Goal: Information Seeking & Learning: Learn about a topic

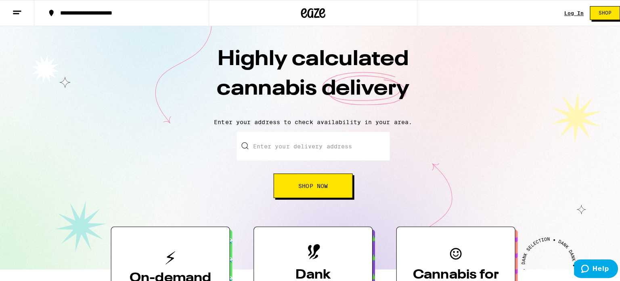
scroll to position [16, 0]
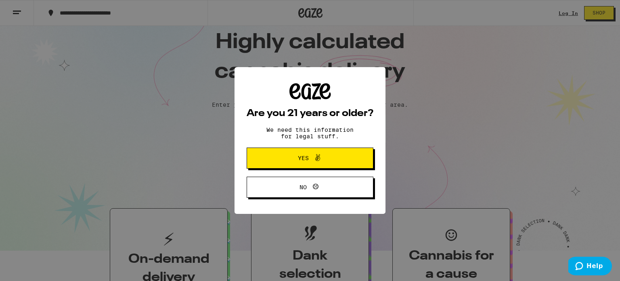
click at [315, 153] on button "Yes" at bounding box center [310, 157] width 127 height 21
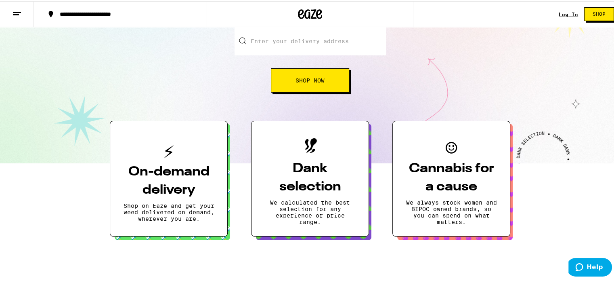
scroll to position [145, 0]
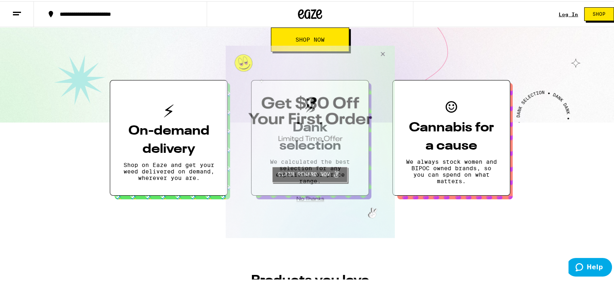
click at [382, 53] on button "Close Modal" at bounding box center [381, 54] width 22 height 19
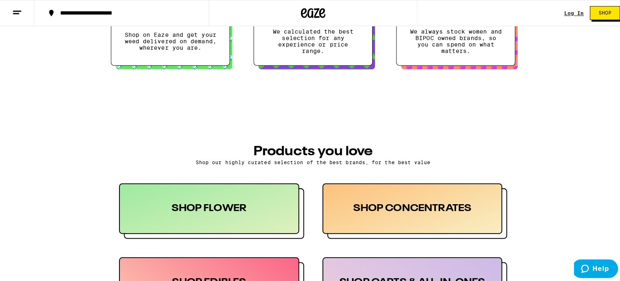
scroll to position [226, 0]
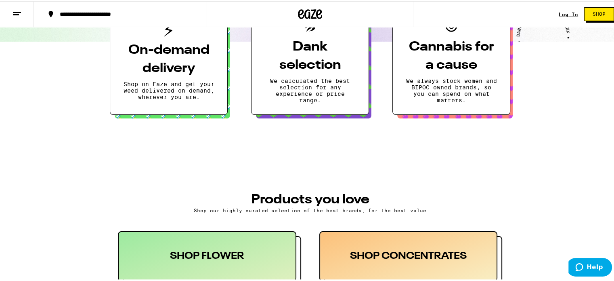
click at [15, 16] on icon at bounding box center [17, 13] width 10 height 10
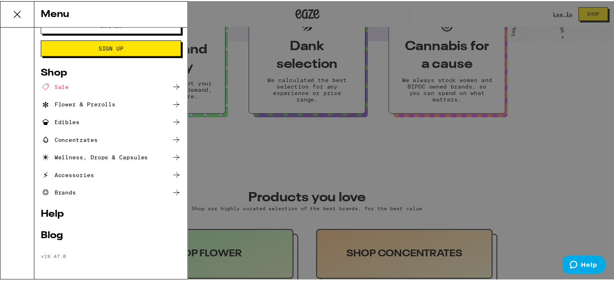
scroll to position [0, 0]
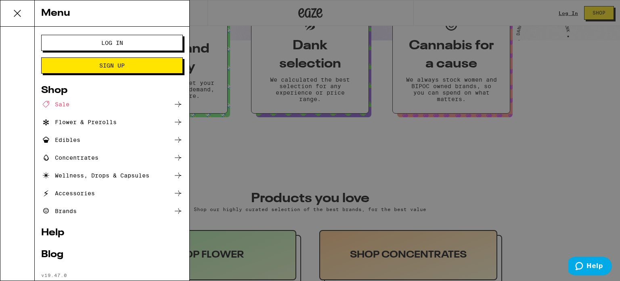
click at [248, 137] on div "Menu Log In Sign Up Shop Sale Flower & Prerolls Edibles Concentrates Wellness, …" at bounding box center [310, 140] width 620 height 281
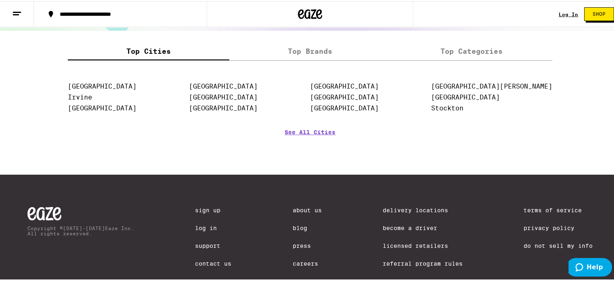
scroll to position [1058, 0]
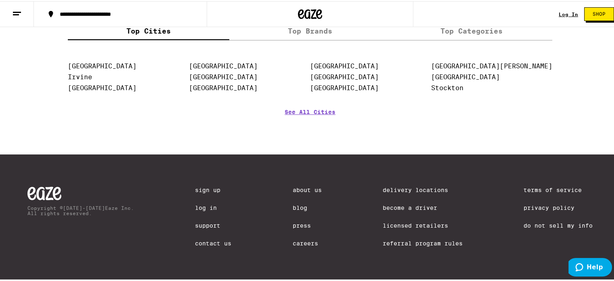
click at [297, 244] on link "Careers" at bounding box center [307, 242] width 29 height 6
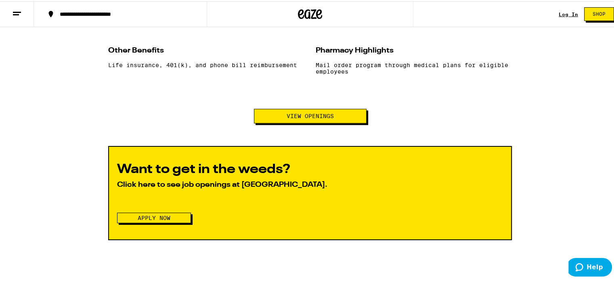
scroll to position [856, 0]
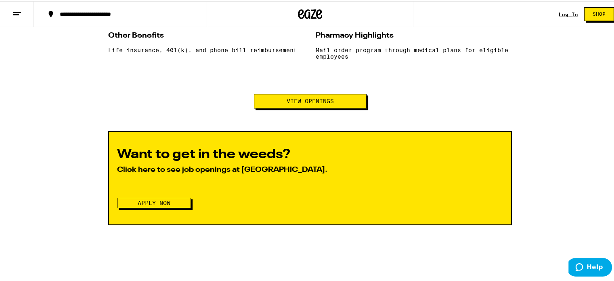
click at [281, 100] on button "View Openings" at bounding box center [310, 99] width 113 height 15
click at [186, 206] on button "Apply Now" at bounding box center [154, 201] width 74 height 11
click at [167, 204] on span "Apply Now" at bounding box center [154, 202] width 33 height 6
click at [189, 106] on div "View Openings" at bounding box center [310, 99] width 404 height 15
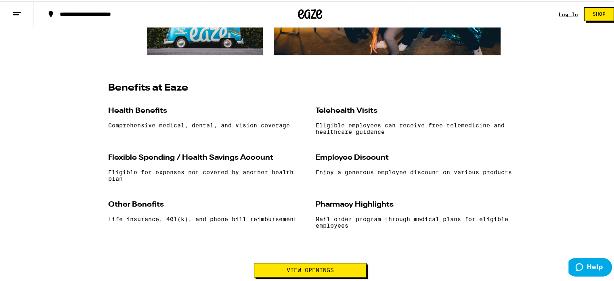
scroll to position [582, 0]
